Goal: Transaction & Acquisition: Purchase product/service

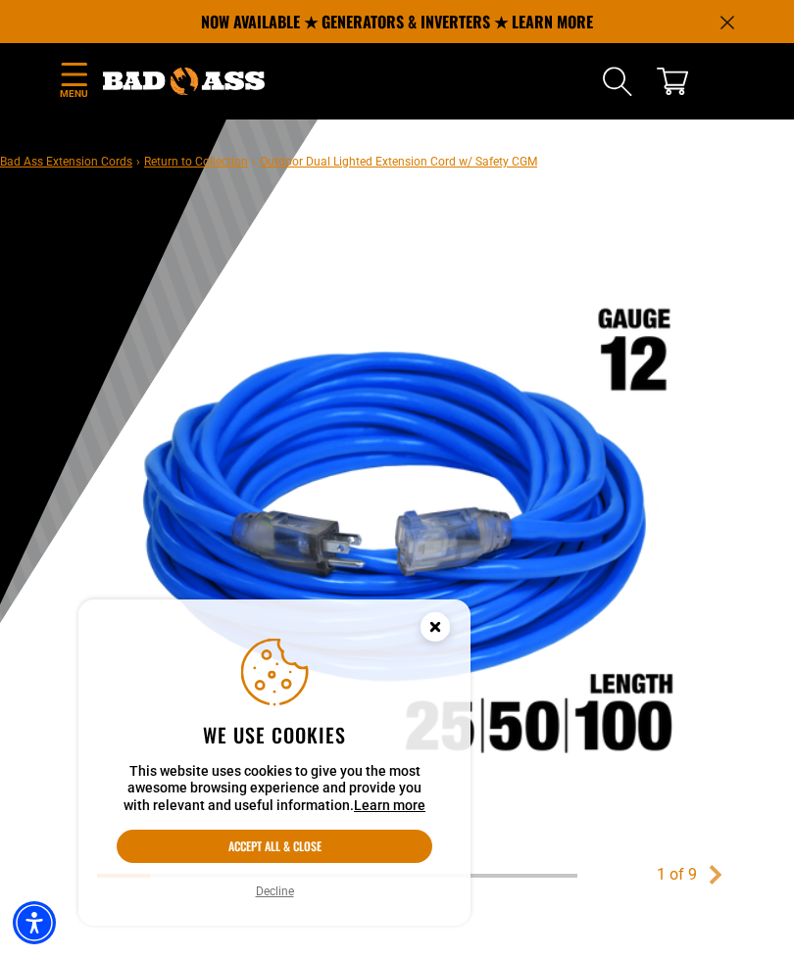
click at [78, 84] on icon "Menu" at bounding box center [74, 74] width 24 height 23
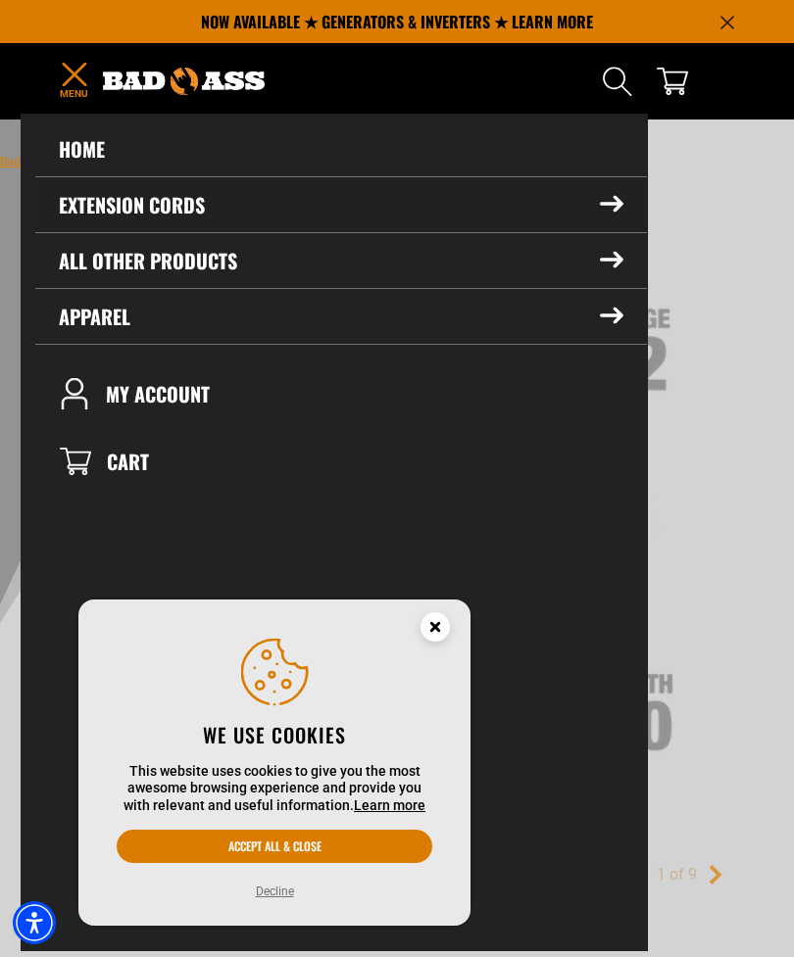
click at [607, 203] on icon at bounding box center [612, 204] width 22 height 15
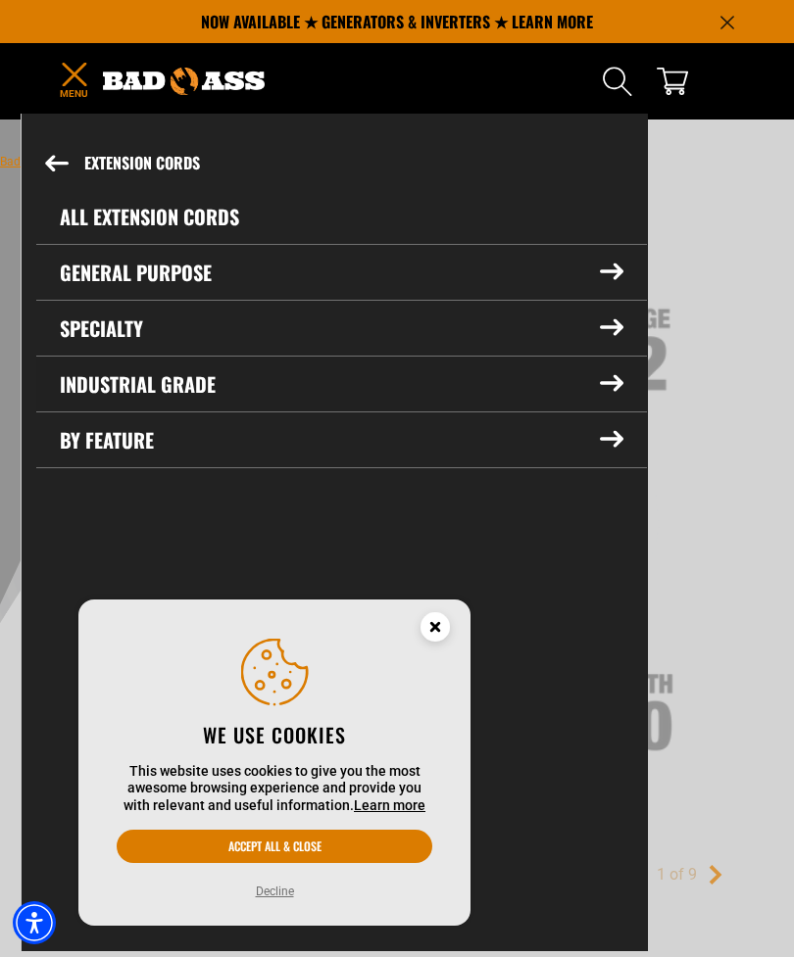
click at [609, 391] on icon at bounding box center [612, 383] width 24 height 17
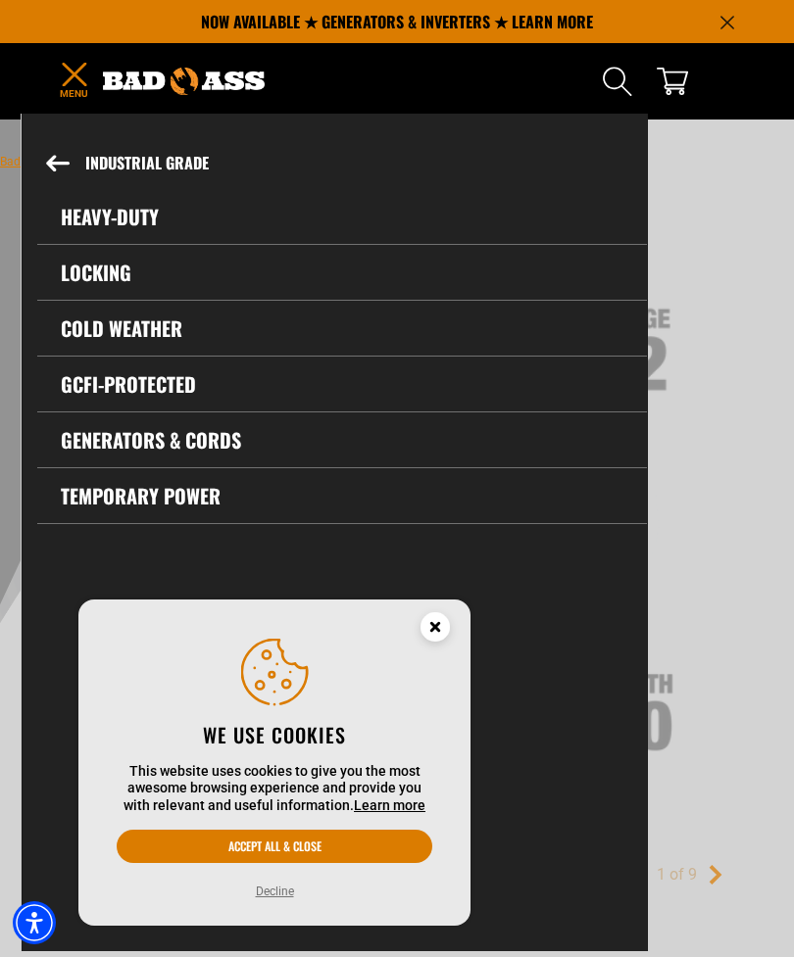
click at [131, 234] on link "Heavy-Duty" at bounding box center [341, 216] width 609 height 55
click at [124, 220] on link "Heavy-Duty" at bounding box center [341, 216] width 609 height 55
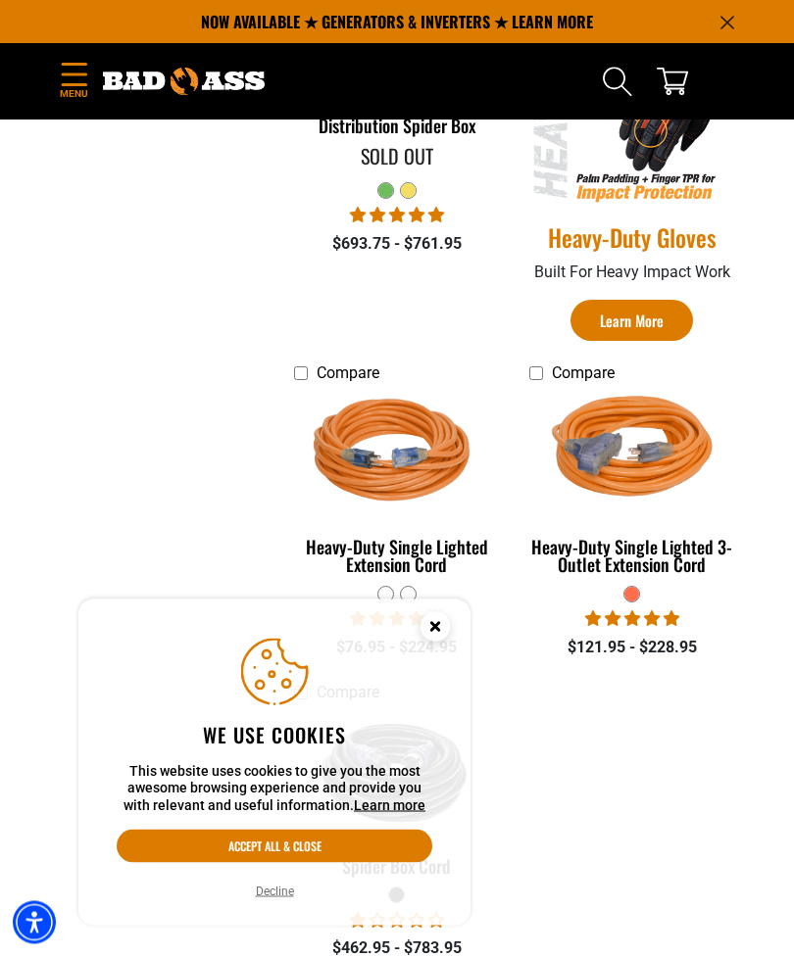
scroll to position [890, 0]
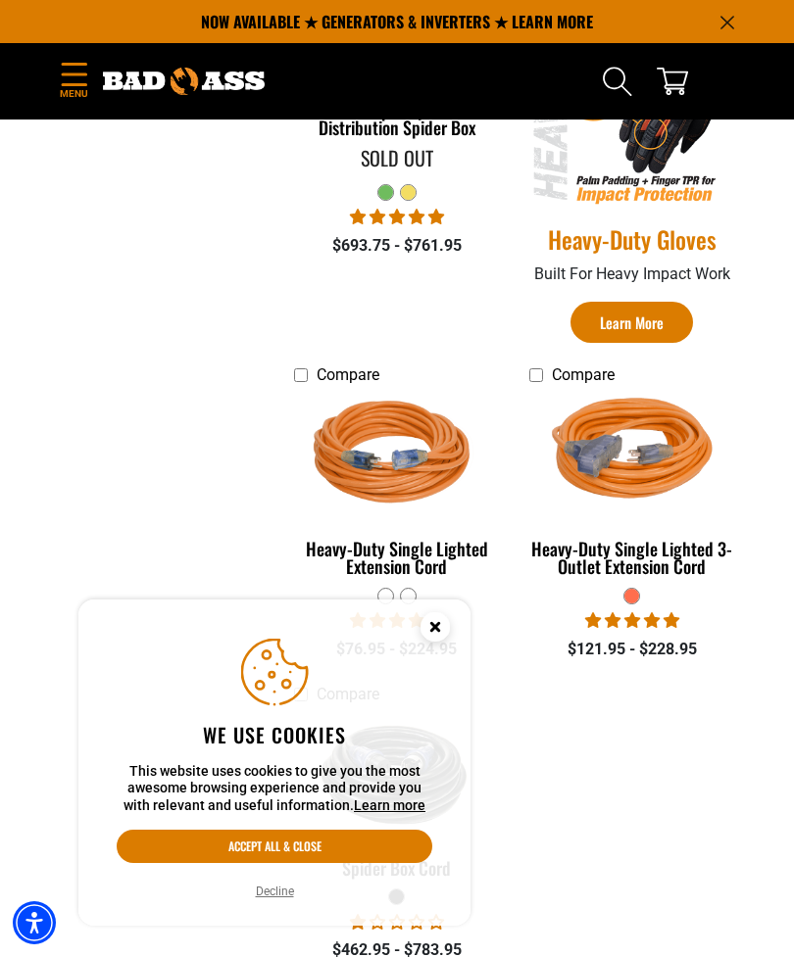
click at [660, 489] on img at bounding box center [632, 456] width 208 height 186
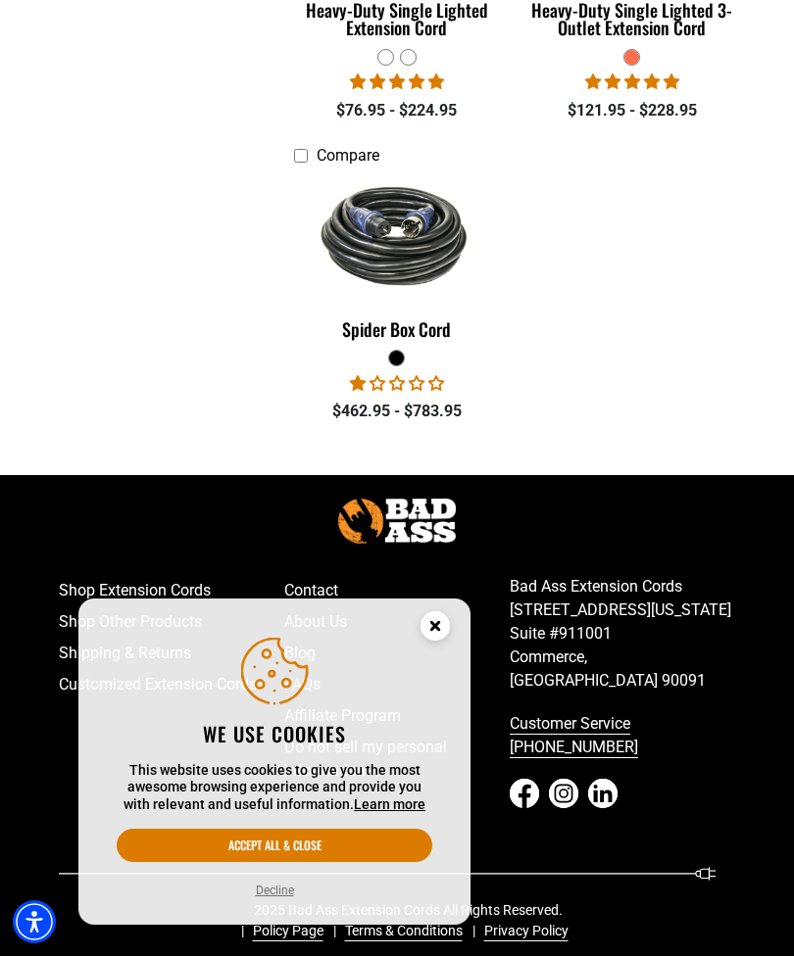
scroll to position [1429, 0]
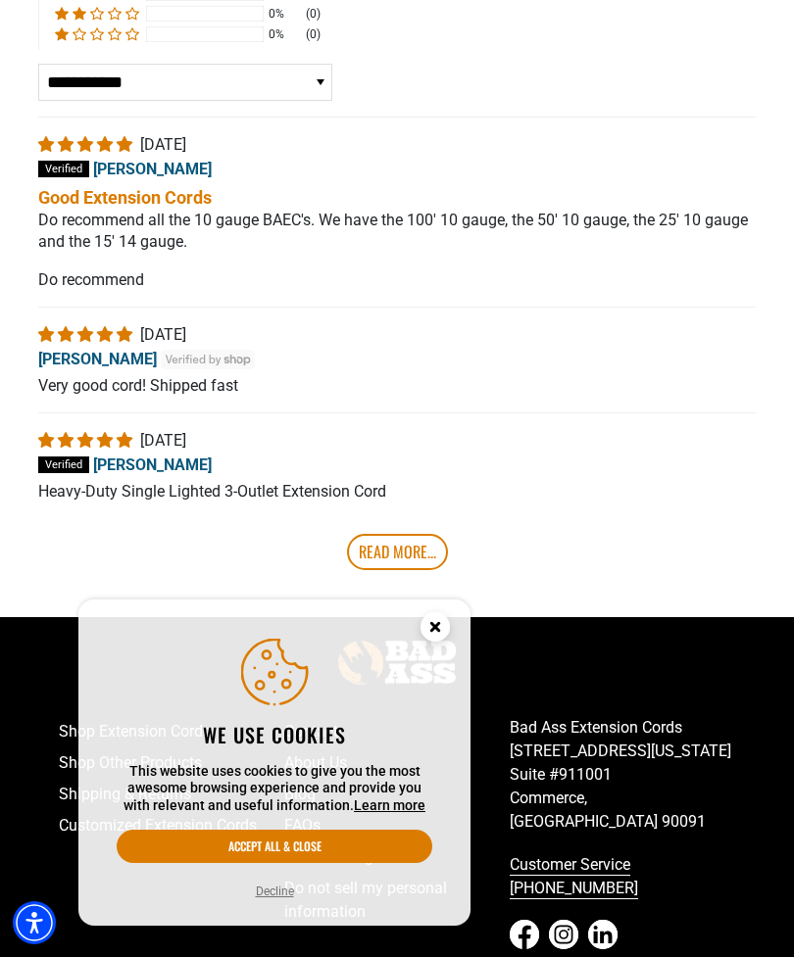
scroll to position [3961, 0]
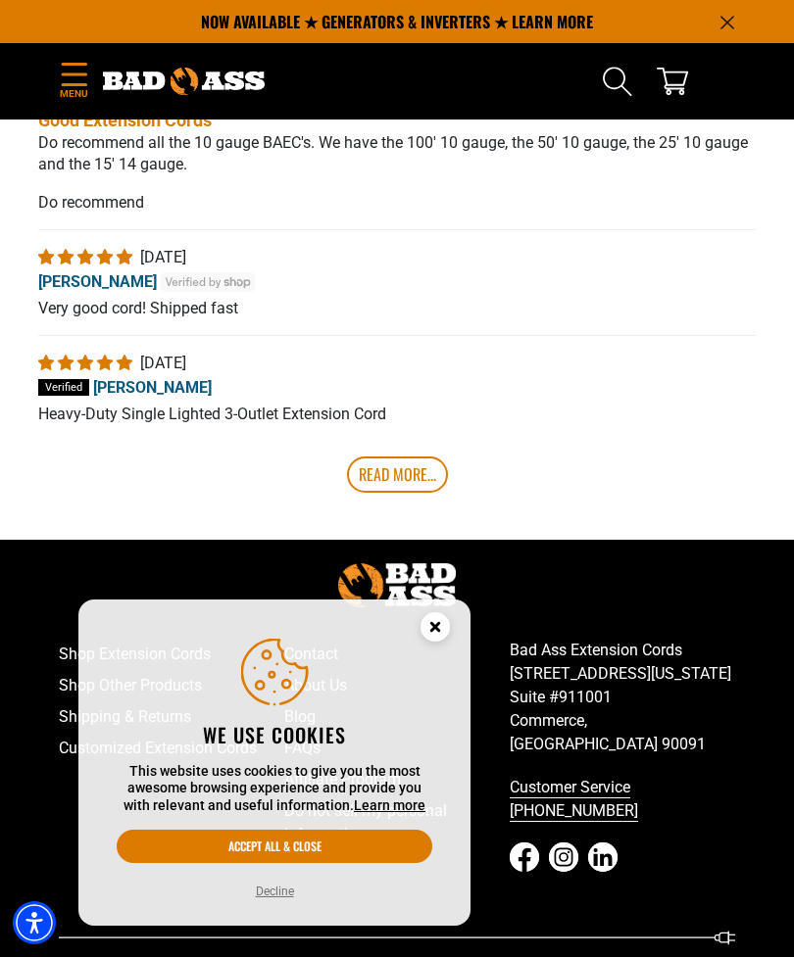
click at [731, 24] on icon "Announcement" at bounding box center [727, 23] width 14 height 14
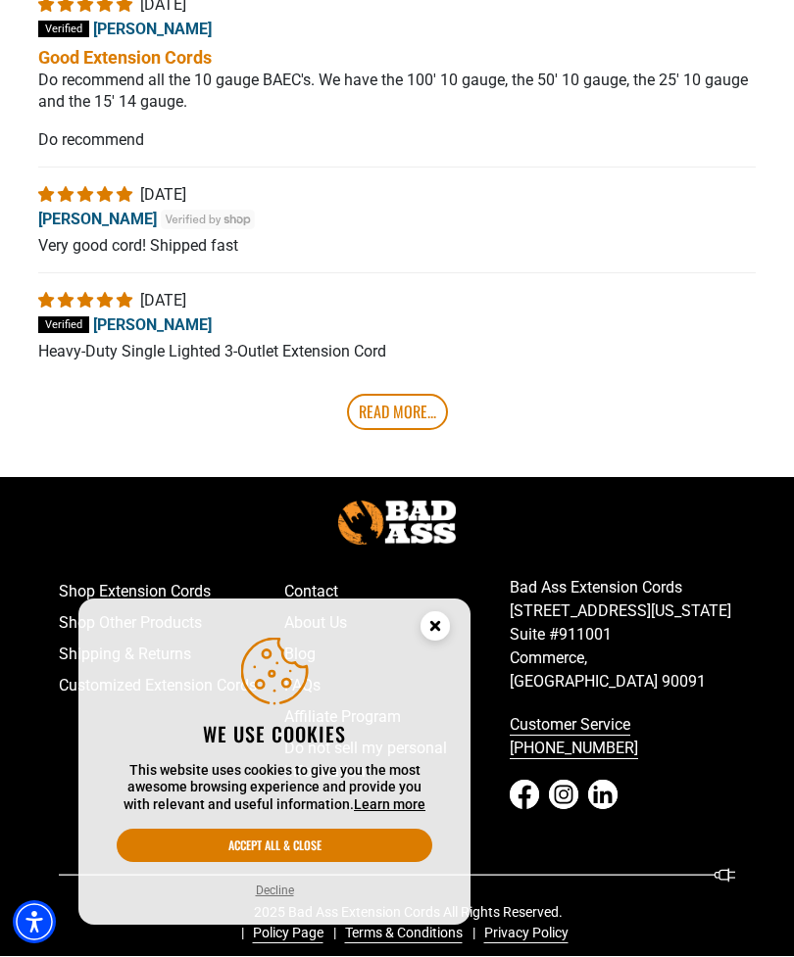
scroll to position [3981, 0]
